Goal: Information Seeking & Learning: Learn about a topic

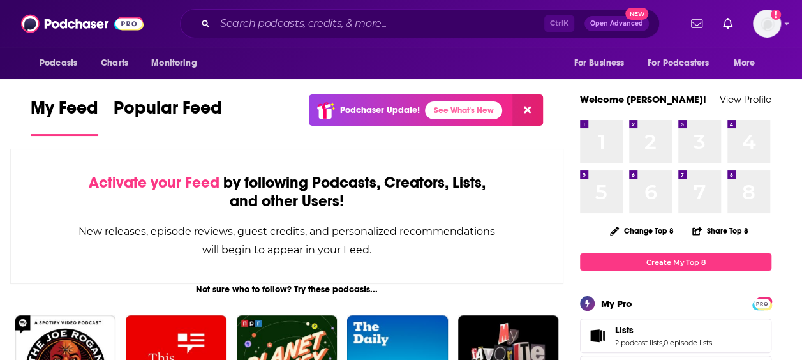
scroll to position [152, 0]
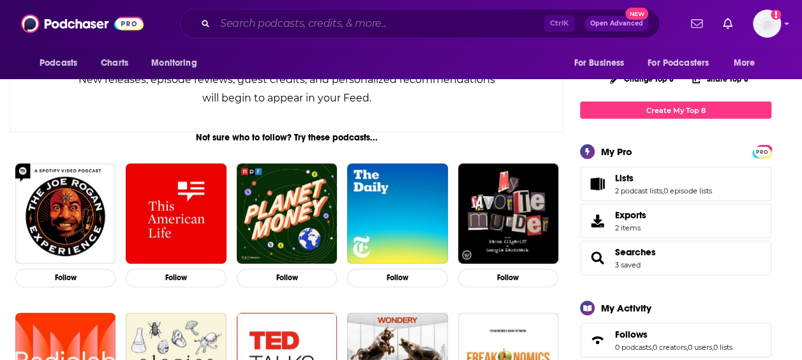
click at [392, 29] on input "Search podcasts, credits, & more..." at bounding box center [379, 23] width 329 height 20
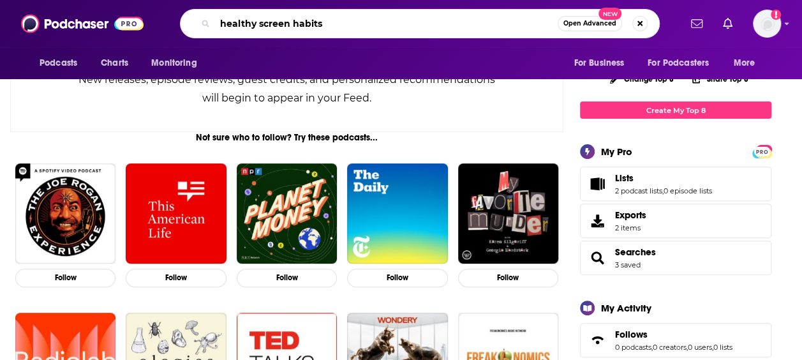
type input "healthy screen habits"
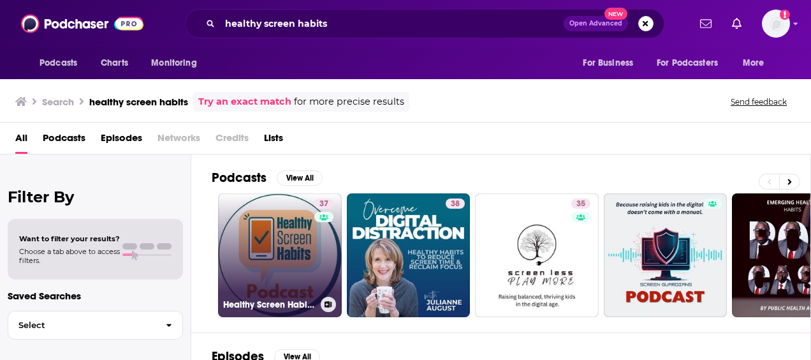
click at [280, 256] on link "37 Healthy Screen Habits Podcast" at bounding box center [280, 255] width 124 height 124
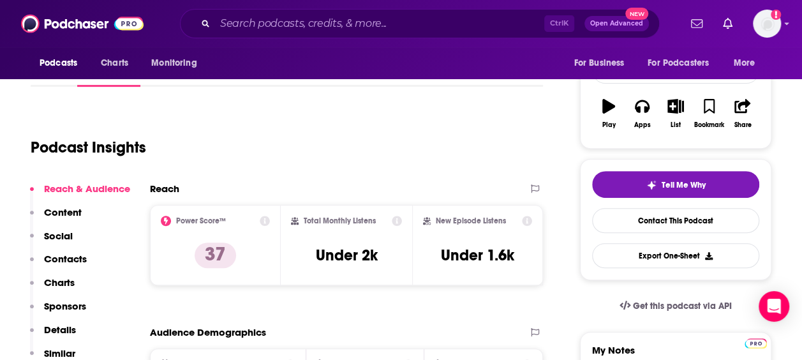
scroll to position [185, 0]
